Goal: Information Seeking & Learning: Learn about a topic

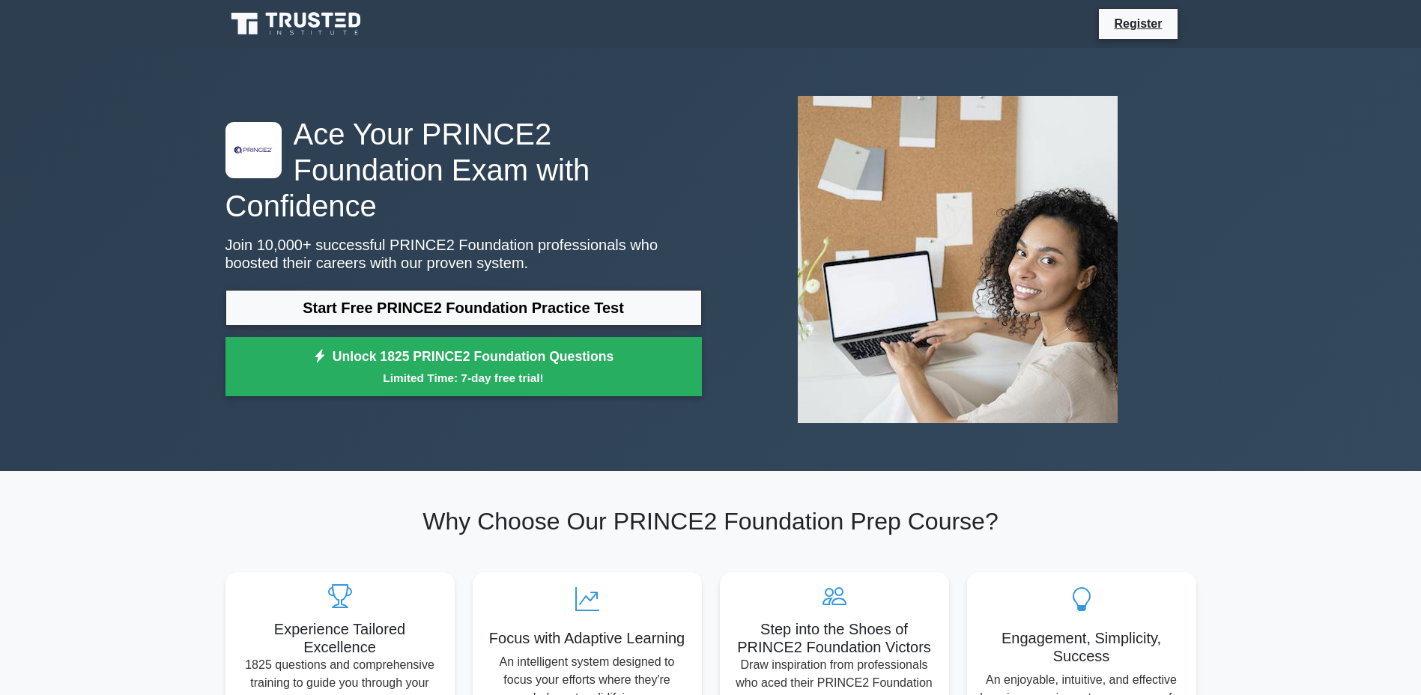
scroll to position [75, 0]
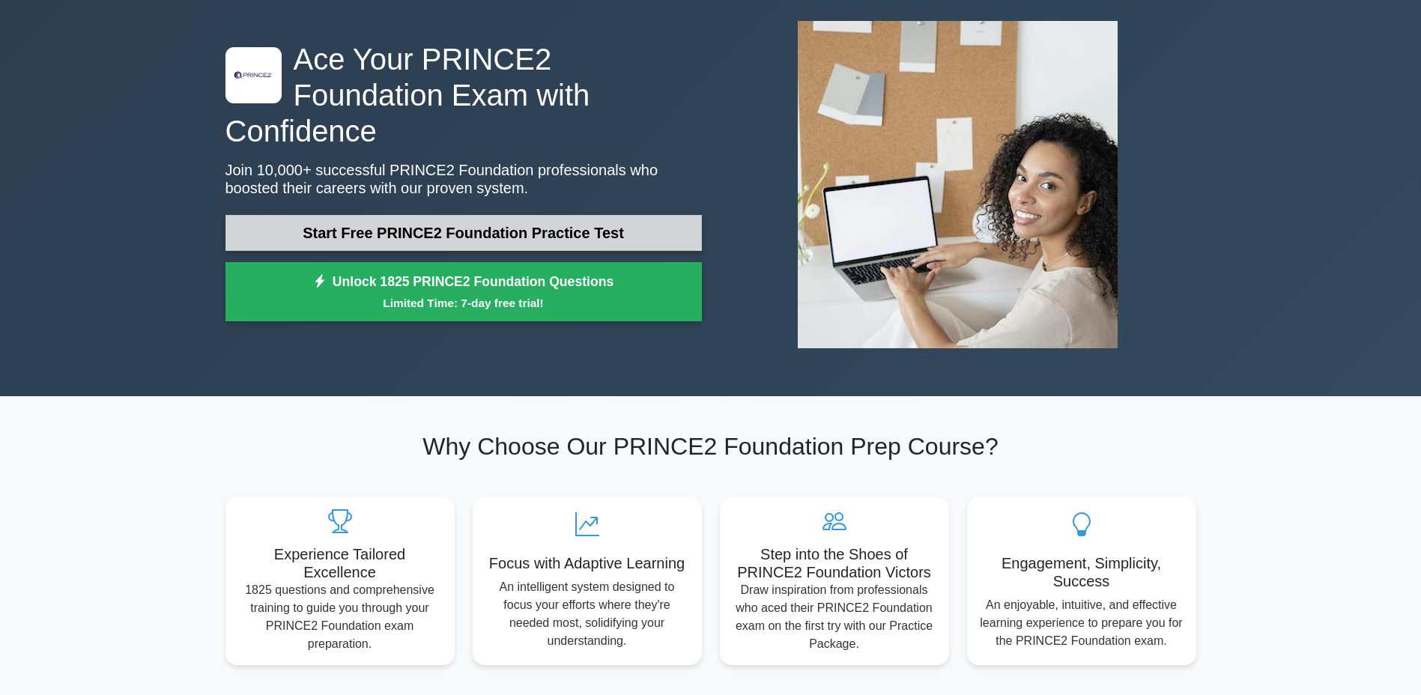
click at [517, 216] on link "Start Free PRINCE2 Foundation Practice Test" at bounding box center [463, 233] width 476 height 36
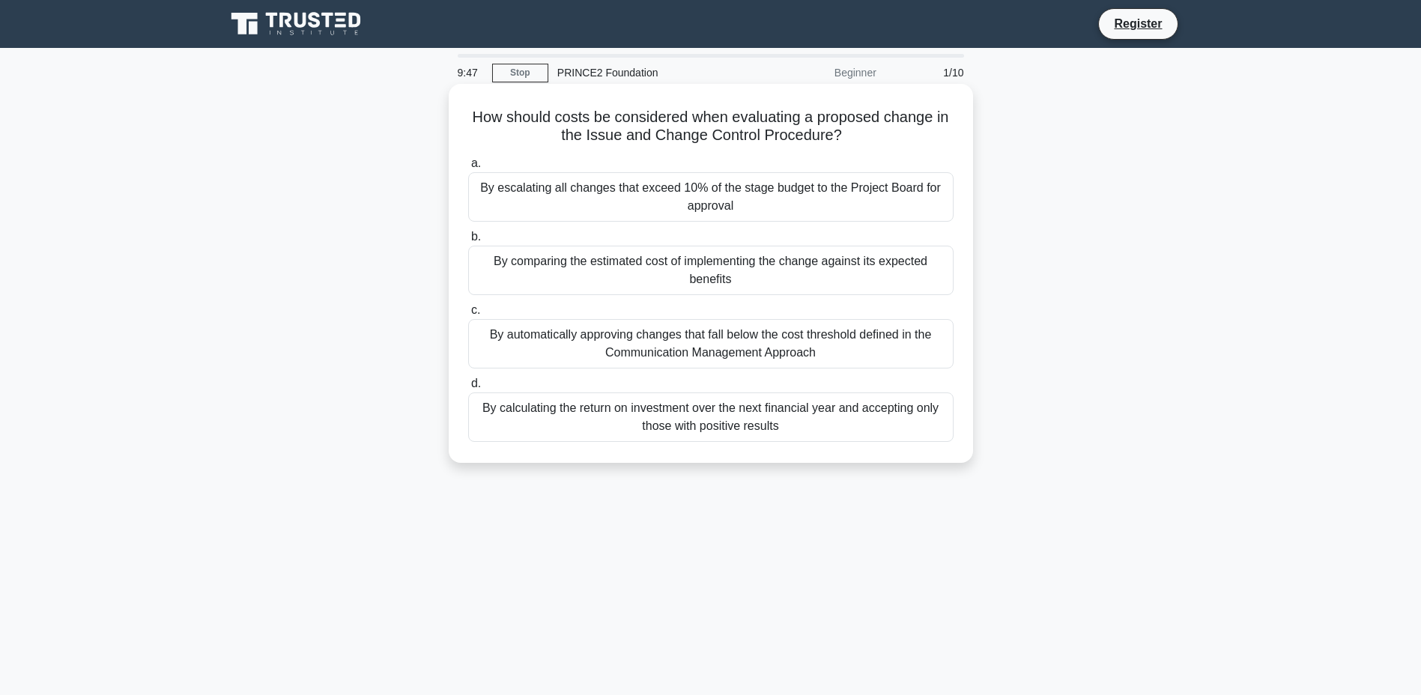
click at [608, 204] on div "By escalating all changes that exceed 10% of the stage budget to the Project Bo…" at bounding box center [710, 196] width 485 height 49
click at [468, 168] on input "a. By escalating all changes that exceed 10% of the stage budget to the Project…" at bounding box center [468, 164] width 0 height 10
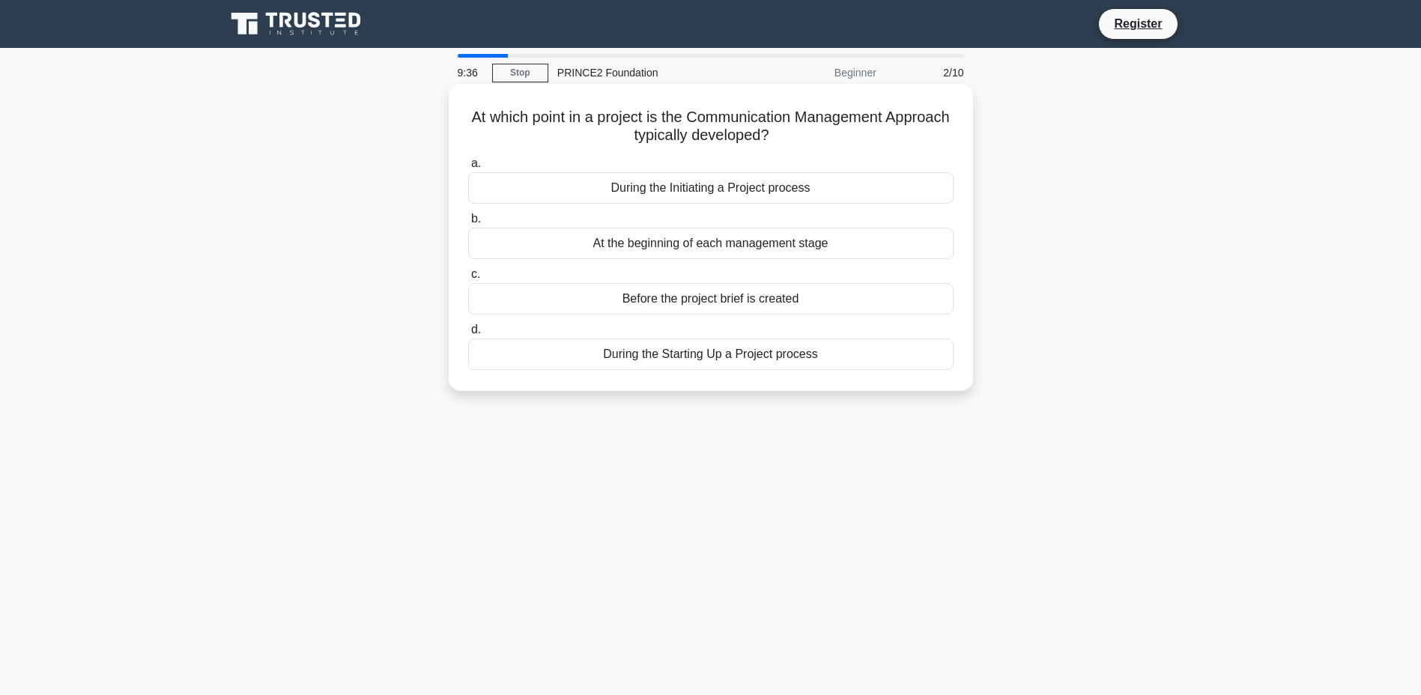
click at [733, 197] on div "During the Initiating a Project process" at bounding box center [710, 187] width 485 height 31
click at [468, 168] on input "a. During the Initiating a Project process" at bounding box center [468, 164] width 0 height 10
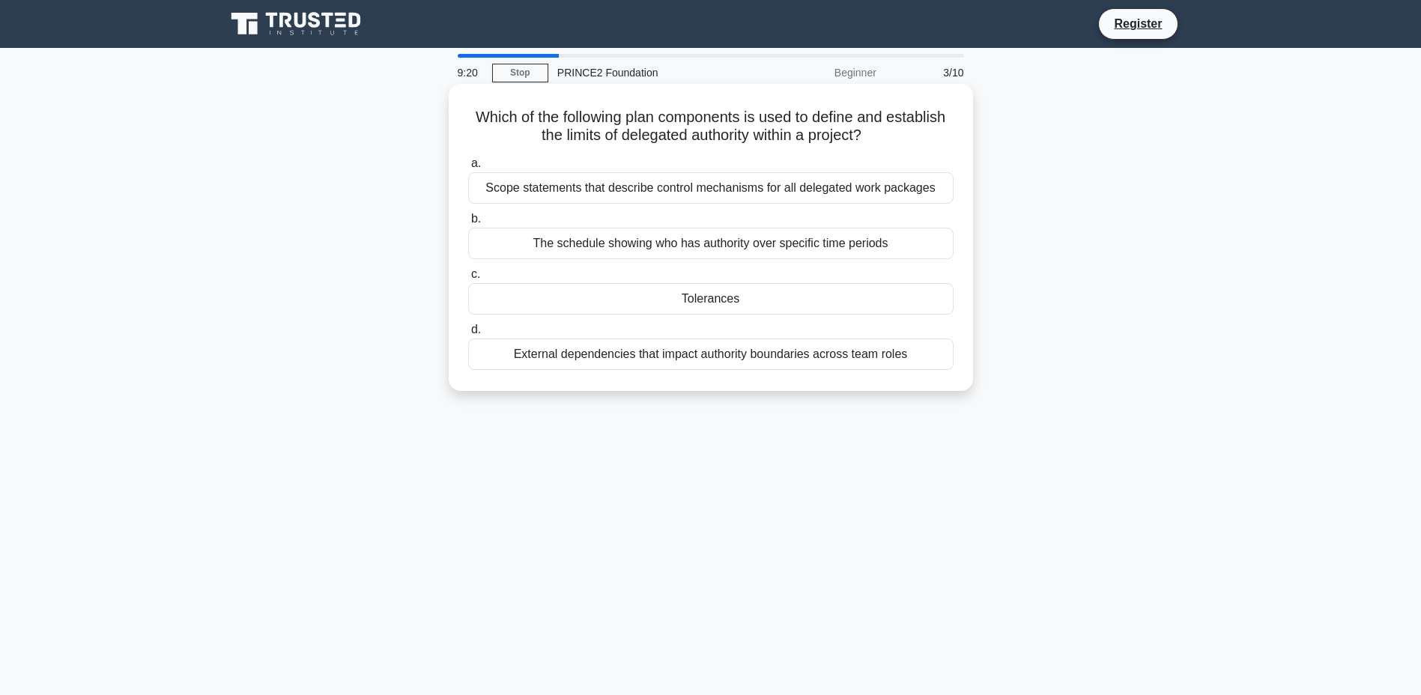
click at [777, 300] on div "Tolerances" at bounding box center [710, 298] width 485 height 31
click at [468, 279] on input "c. Tolerances" at bounding box center [468, 275] width 0 height 10
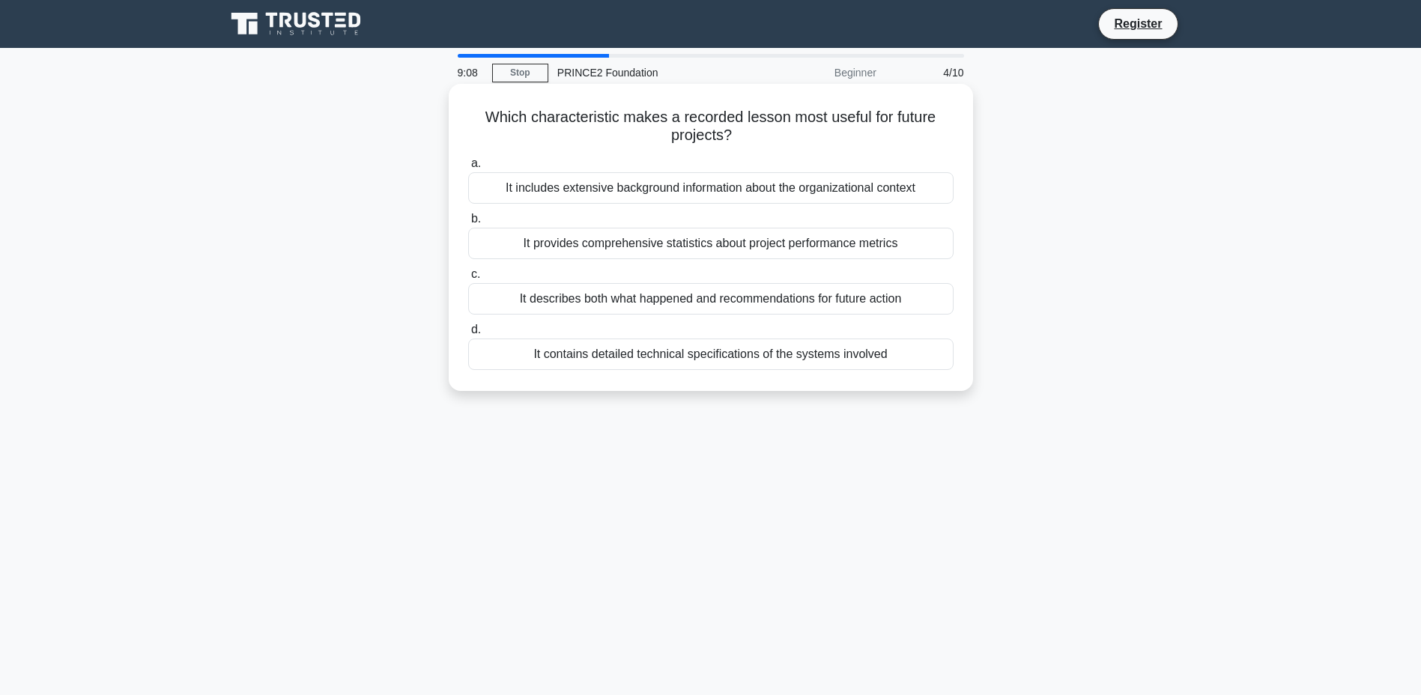
click at [737, 294] on div "It describes both what happened and recommendations for future action" at bounding box center [710, 298] width 485 height 31
click at [468, 279] on input "c. It describes both what happened and recommendations for future action" at bounding box center [468, 275] width 0 height 10
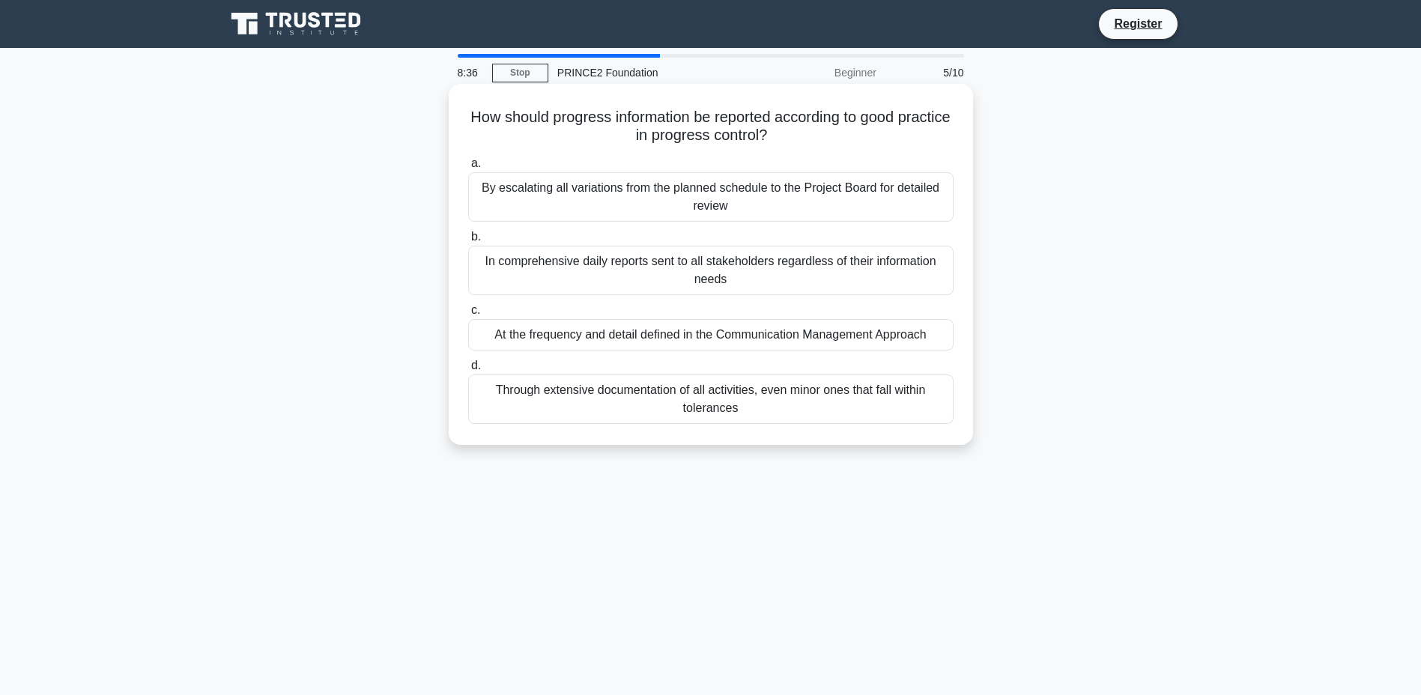
click at [816, 337] on div "At the frequency and detail defined in the Communication Management Approach" at bounding box center [710, 334] width 485 height 31
click at [468, 315] on input "c. At the frequency and detail defined in the Communication Management Approach" at bounding box center [468, 311] width 0 height 10
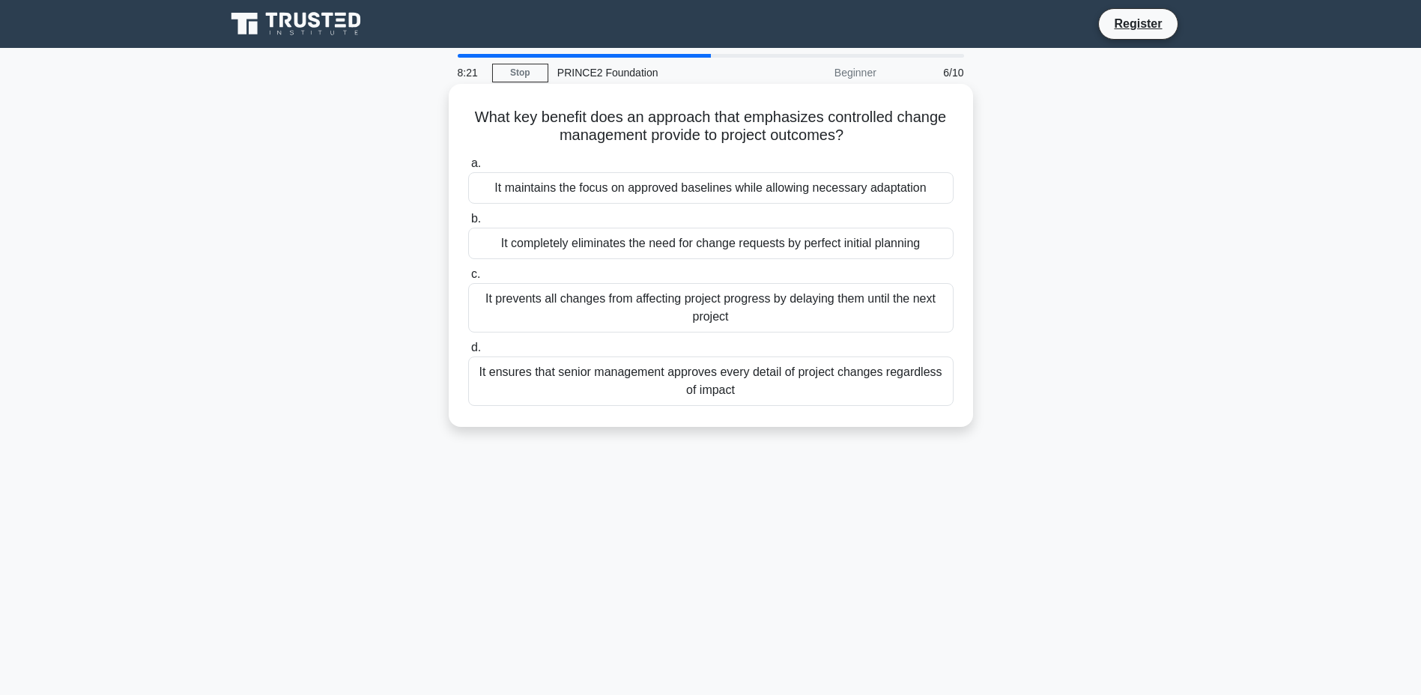
click at [732, 198] on div "It maintains the focus on approved baselines while allowing necessary adaptation" at bounding box center [710, 187] width 485 height 31
click at [468, 168] on input "a. It maintains the focus on approved baselines while allowing necessary adapta…" at bounding box center [468, 164] width 0 height 10
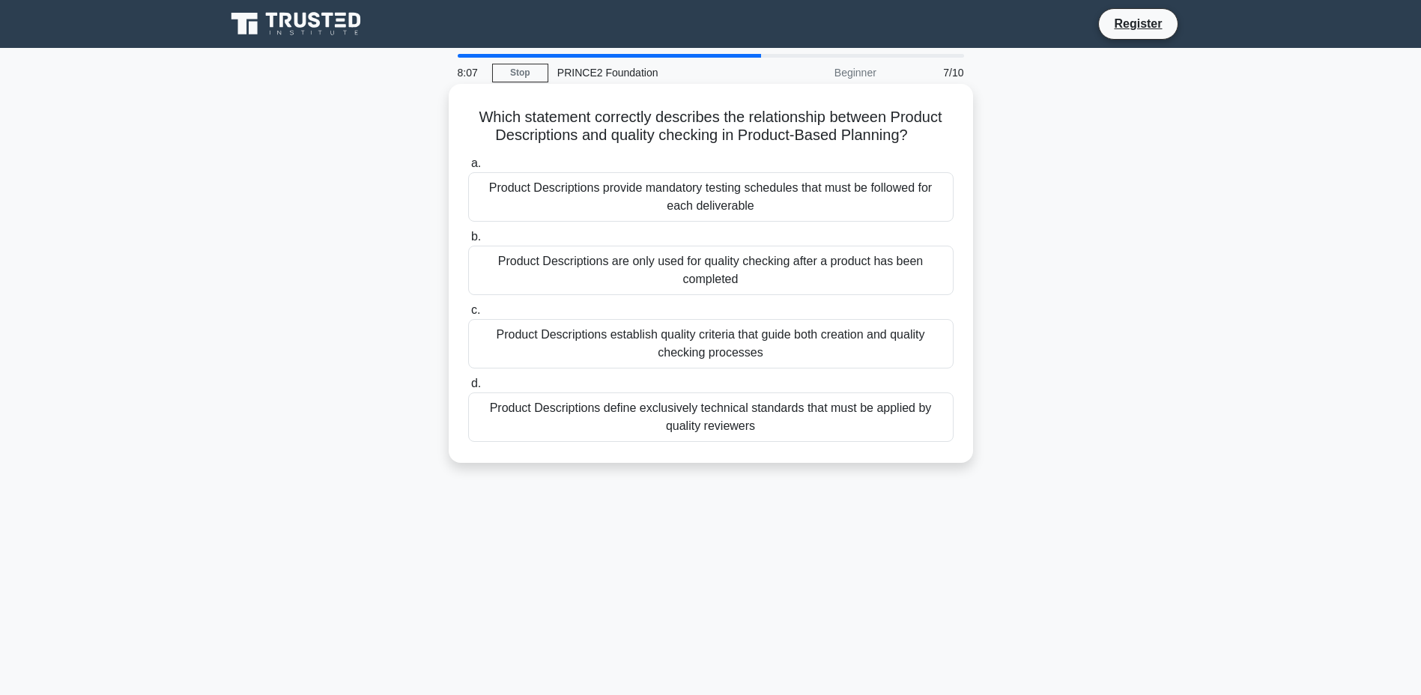
click at [784, 358] on div "Product Descriptions establish quality criteria that guide both creation and qu…" at bounding box center [710, 343] width 485 height 49
click at [468, 315] on input "c. Product Descriptions establish quality criteria that guide both creation and…" at bounding box center [468, 311] width 0 height 10
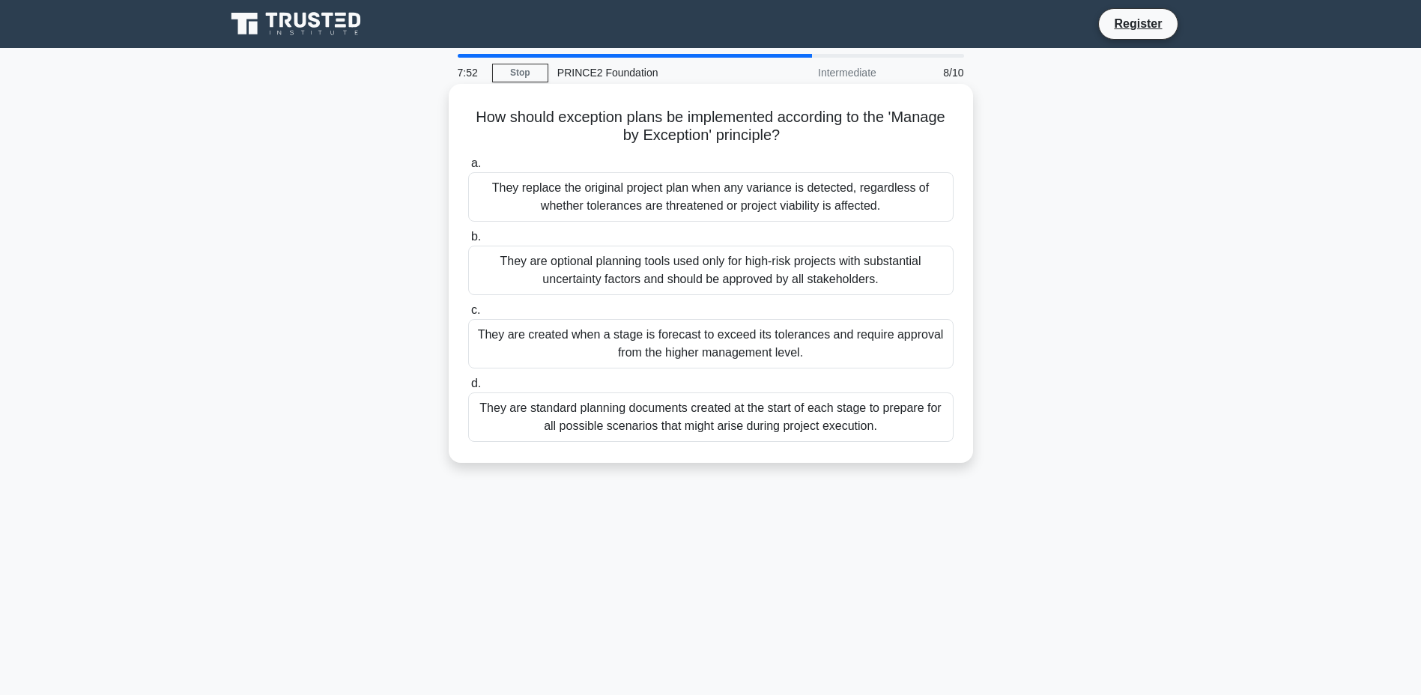
click at [756, 343] on div "They are created when a stage is forecast to exceed its tolerances and require …" at bounding box center [710, 343] width 485 height 49
click at [468, 315] on input "c. They are created when a stage is forecast to exceed its tolerances and requi…" at bounding box center [468, 311] width 0 height 10
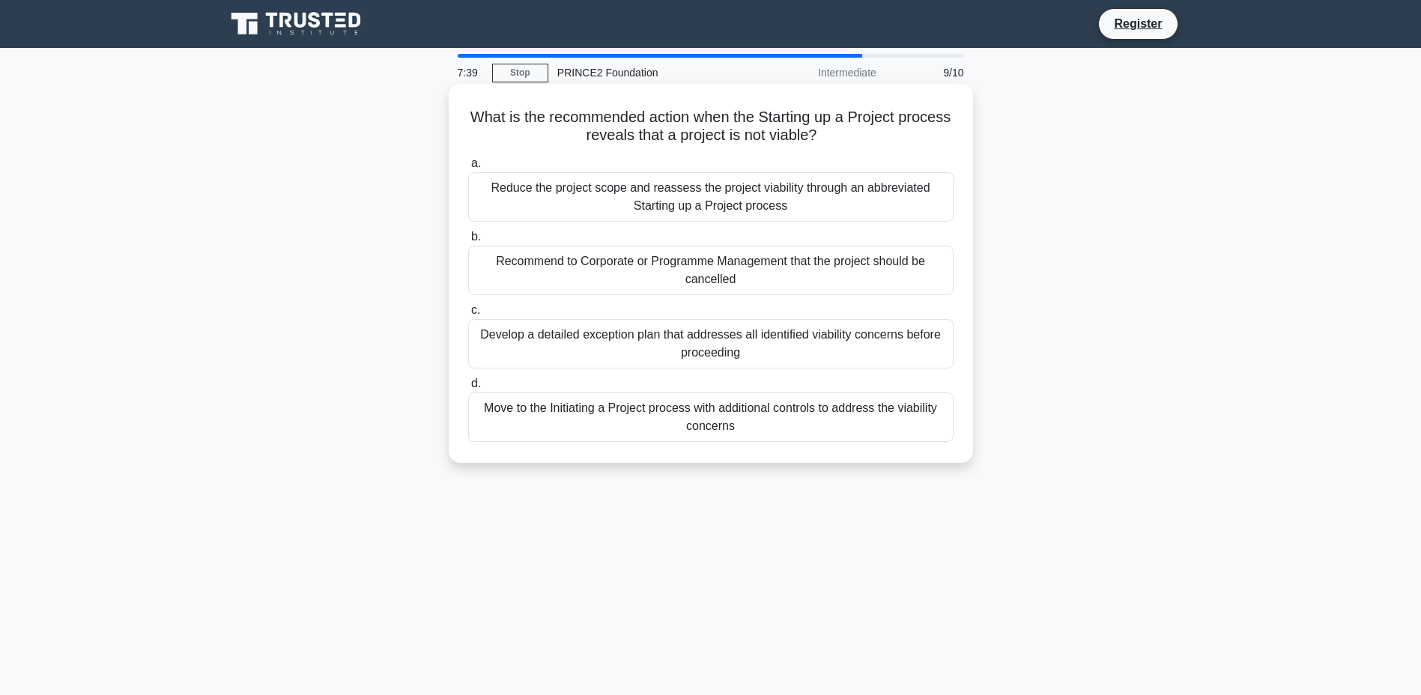
click at [691, 272] on div "Recommend to Corporate or Programme Management that the project should be cance…" at bounding box center [710, 270] width 485 height 49
click at [468, 242] on input "b. Recommend to Corporate or Programme Management that the project should be ca…" at bounding box center [468, 237] width 0 height 10
click at [696, 269] on div "By allowing risks to be assessed at stage boundaries before committing to furth…" at bounding box center [710, 270] width 485 height 49
click at [468, 242] on input "b. By allowing risks to be assessed at stage boundaries before committing to fu…" at bounding box center [468, 237] width 0 height 10
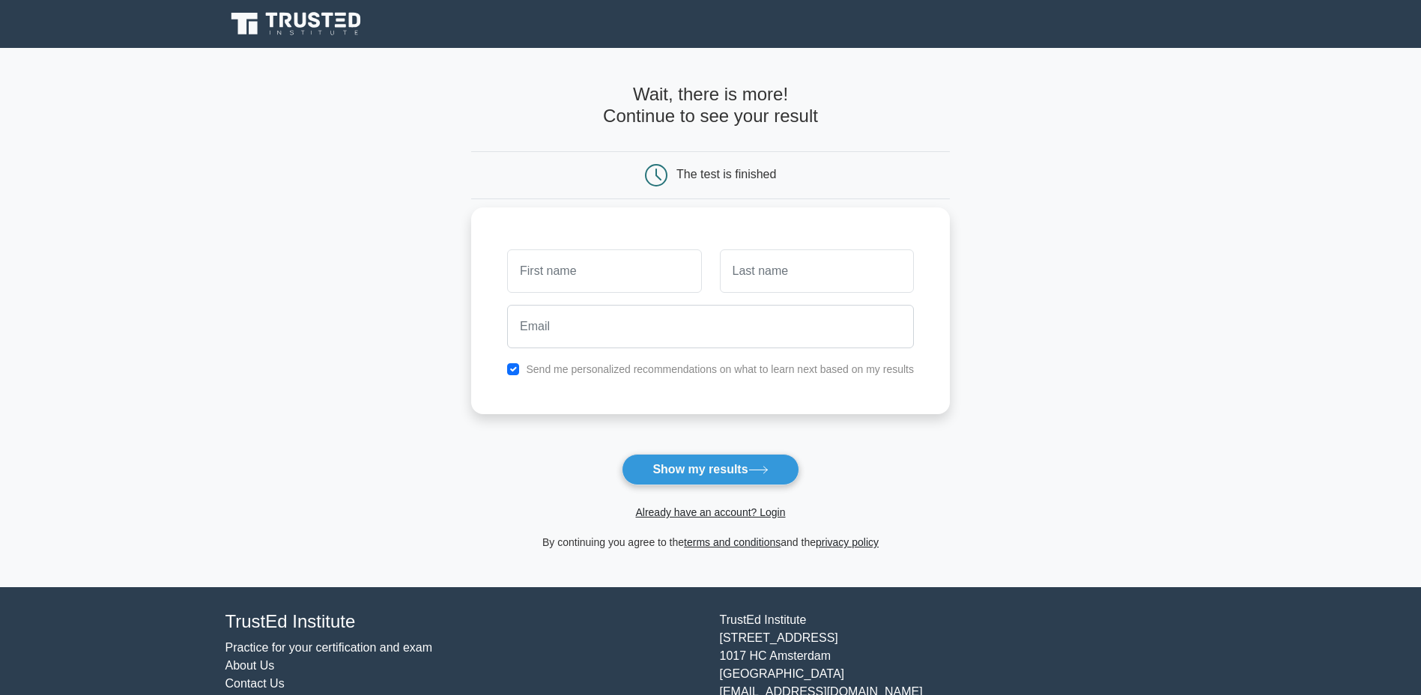
click at [627, 374] on label "Send me personalized recommendations on what to learn next based on my results" at bounding box center [720, 369] width 388 height 12
click at [692, 335] on input "email" at bounding box center [710, 326] width 407 height 43
paste input "rasoc99919@mardiek.com"
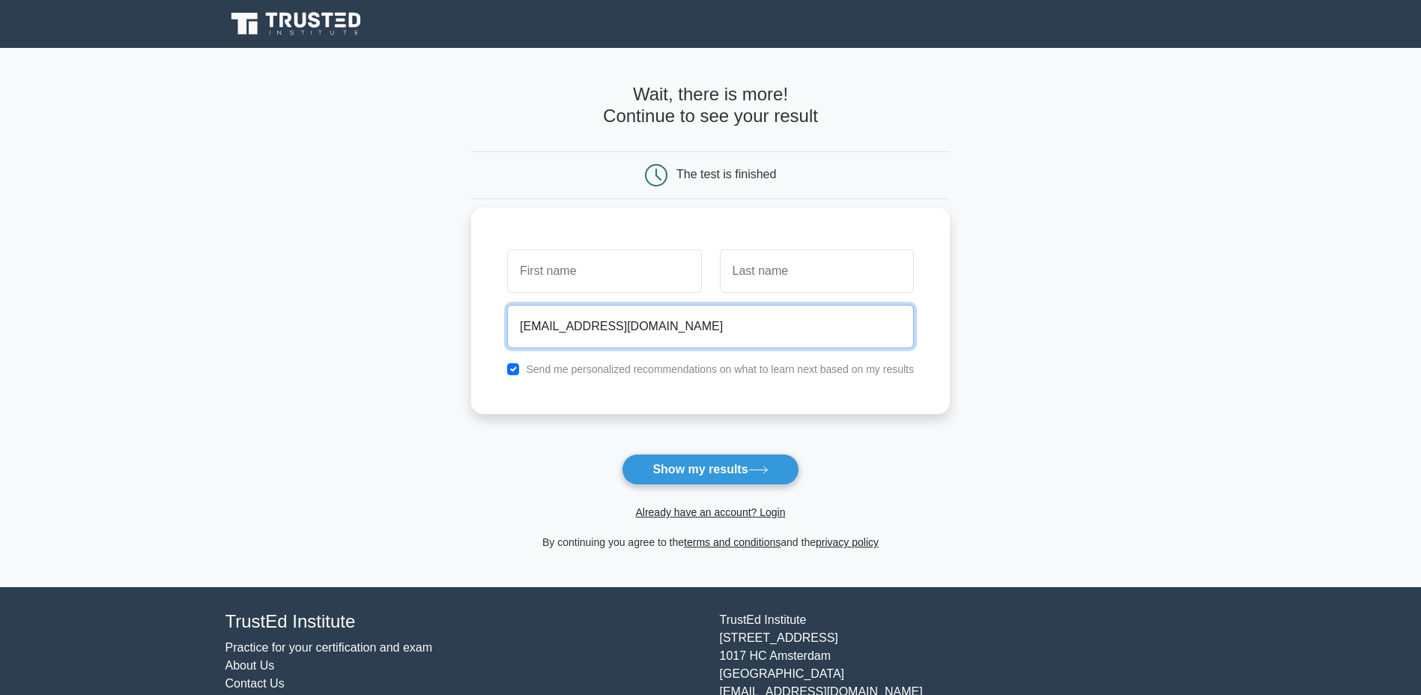
type input "rasoc99919@mardiek.com"
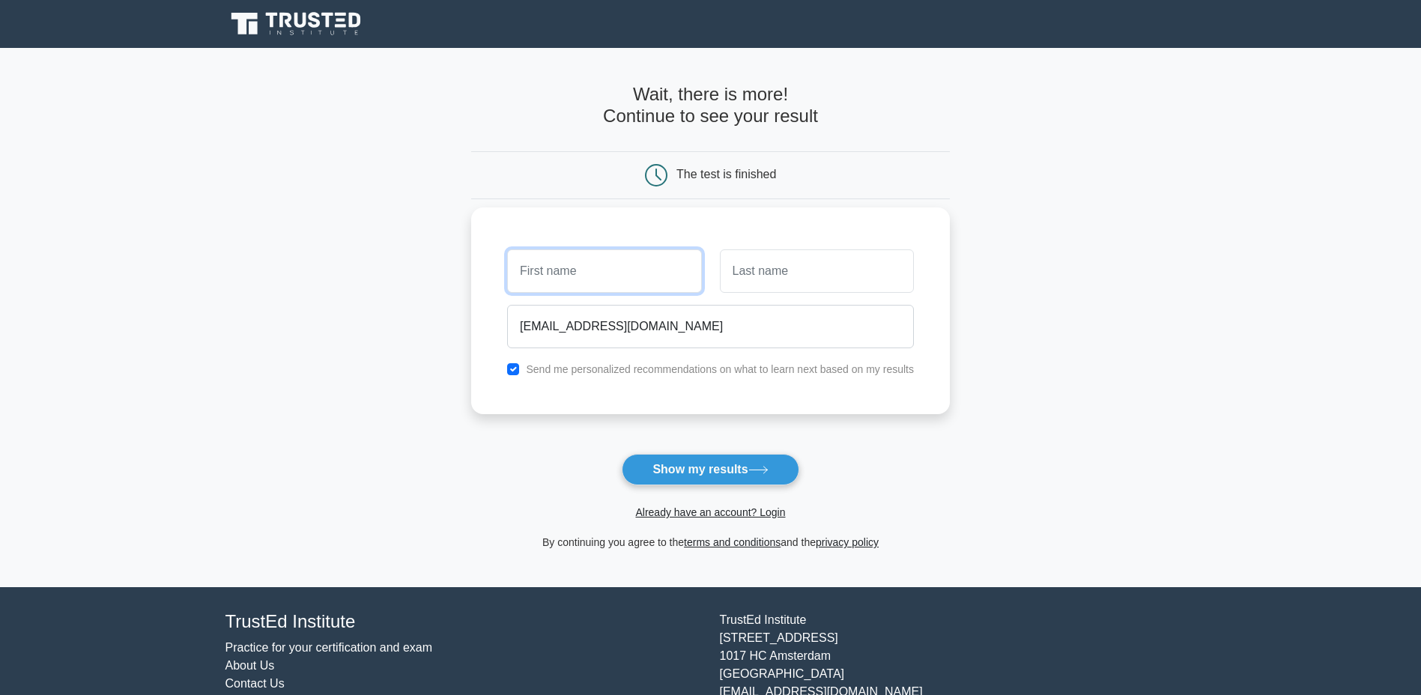
click at [607, 279] on input "text" at bounding box center [604, 270] width 194 height 43
type input "a"
click at [756, 263] on input "text" at bounding box center [817, 270] width 194 height 43
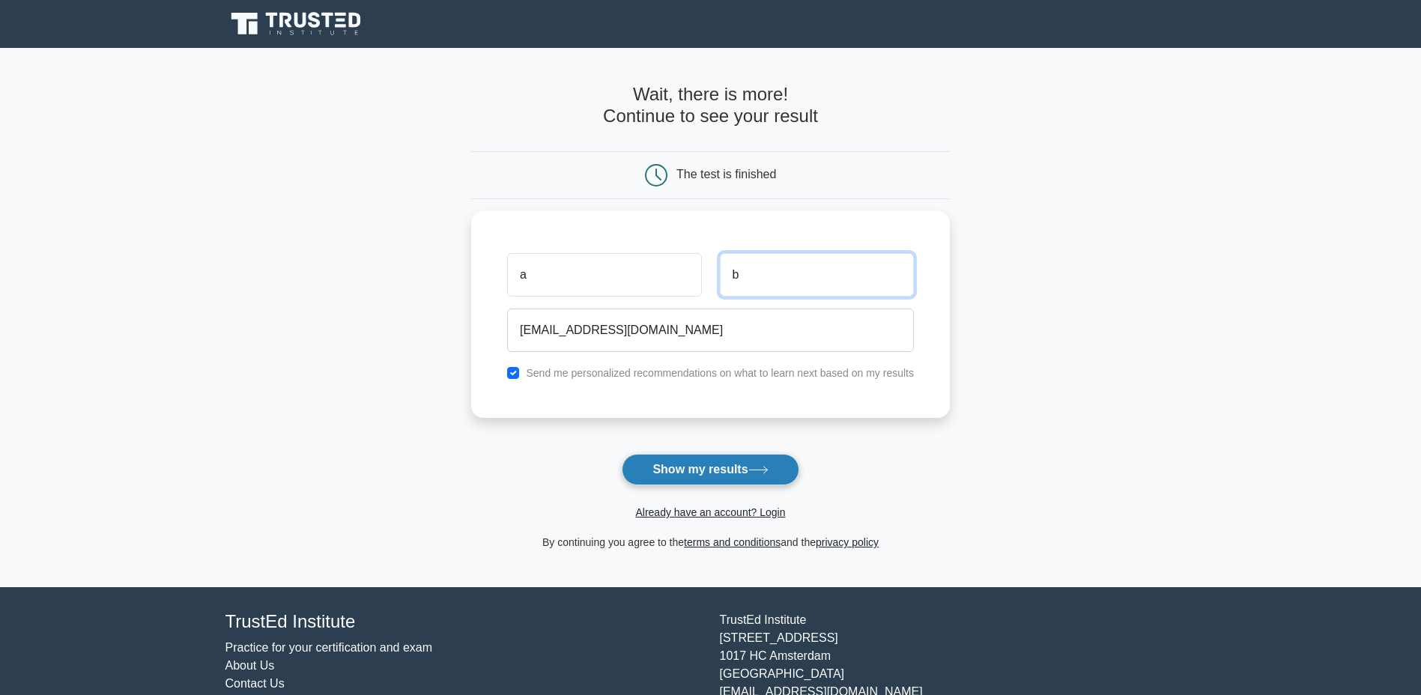
type input "b"
click at [733, 472] on button "Show my results" at bounding box center [710, 469] width 177 height 31
